Goal: Transaction & Acquisition: Purchase product/service

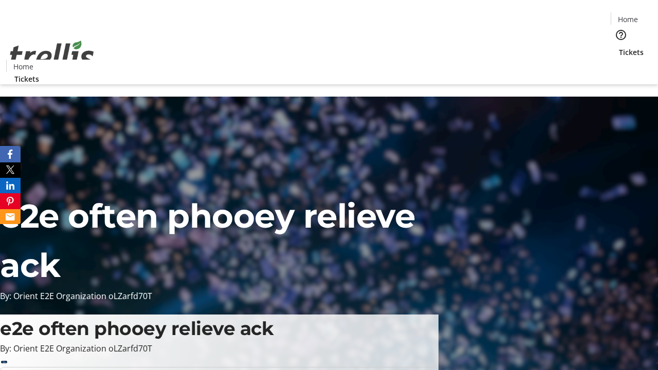
click at [619, 47] on span "Tickets" at bounding box center [631, 52] width 25 height 11
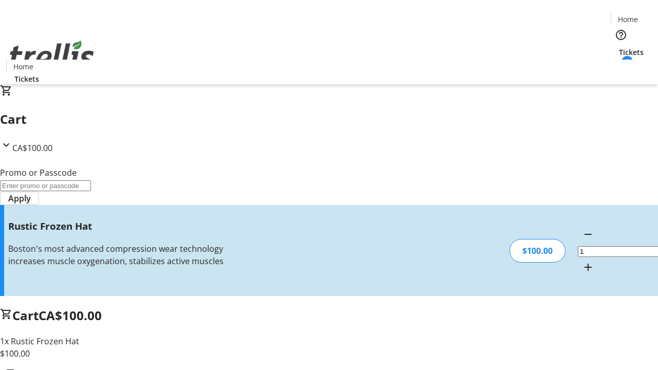
type input "FREE"
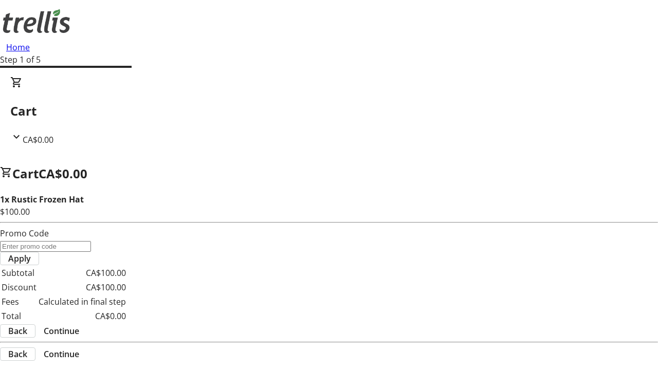
click at [79, 325] on span "Continue" at bounding box center [61, 331] width 35 height 12
